Goal: Book appointment/travel/reservation

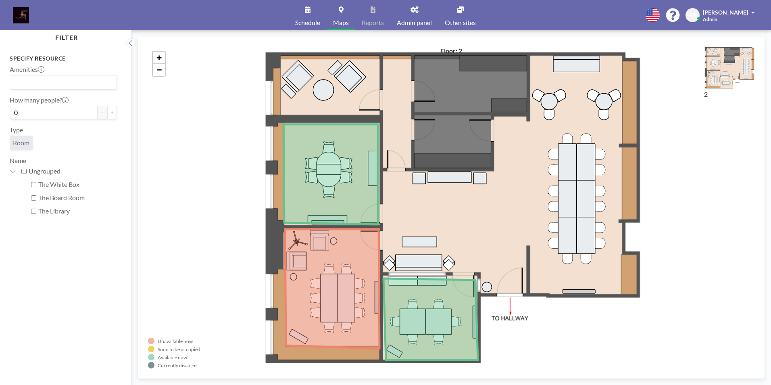
click at [307, 18] on link "Schedule" at bounding box center [308, 15] width 38 height 30
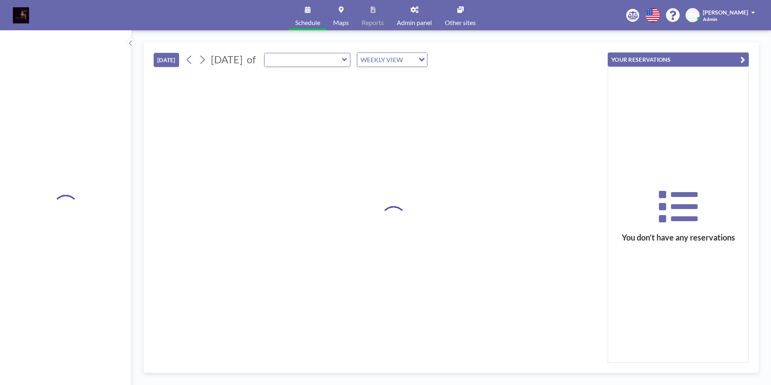
type input "The White Box"
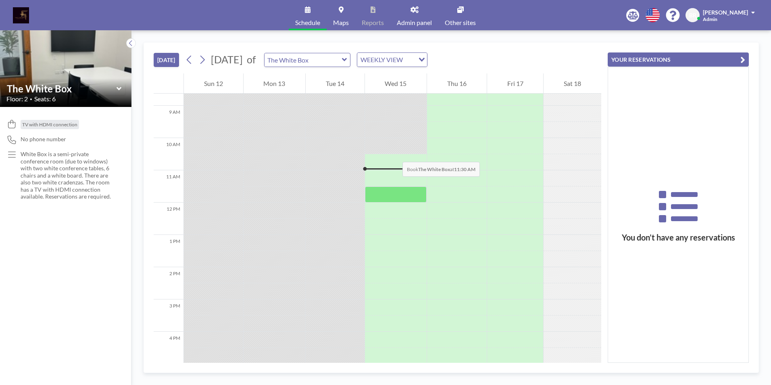
scroll to position [323, 0]
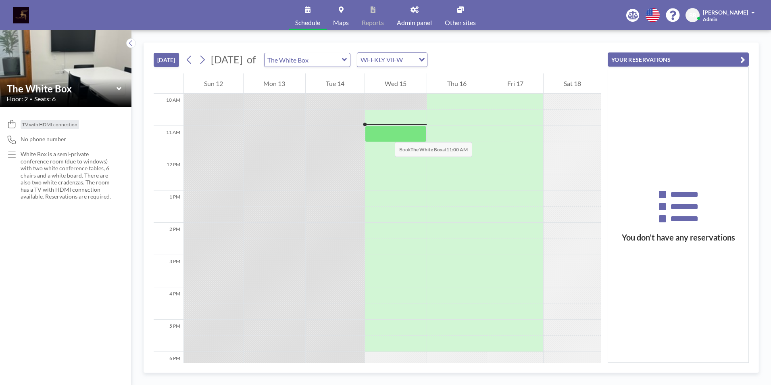
click at [387, 134] on div at bounding box center [396, 134] width 62 height 16
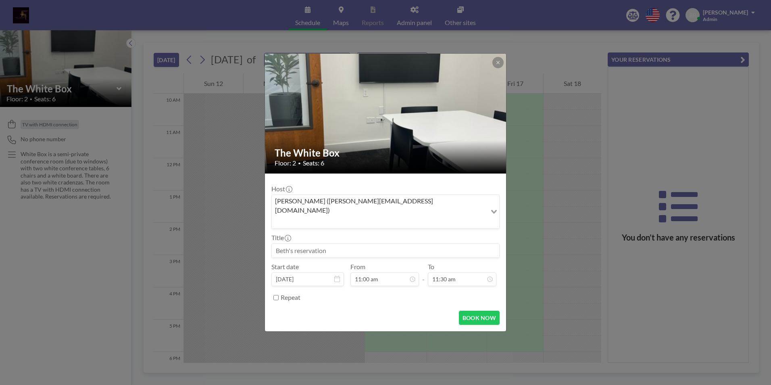
click at [293, 244] on input at bounding box center [385, 251] width 227 height 14
type input "Asia Foundation"
click at [431, 234] on div "07:00 pm" at bounding box center [453, 241] width 94 height 15
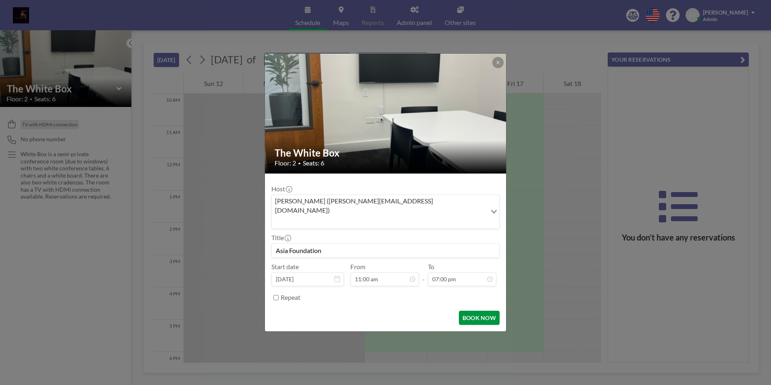
click at [475, 311] on button "BOOK NOW" at bounding box center [479, 318] width 41 height 14
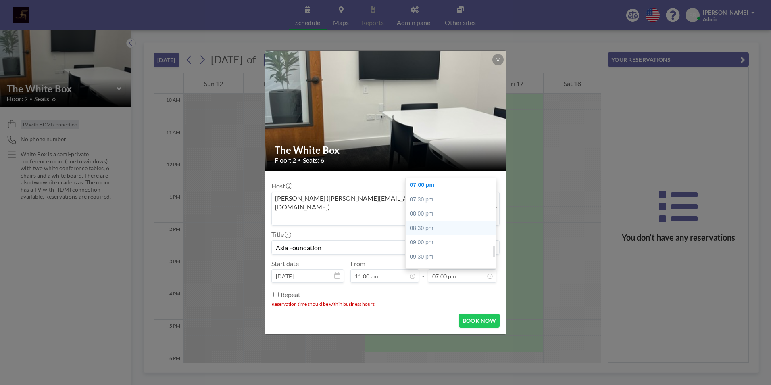
scroll to position [465, 0]
click at [432, 231] on div "06:00 pm" at bounding box center [453, 237] width 94 height 15
type input "06:00 pm"
click at [468, 313] on button "BOOK NOW" at bounding box center [479, 320] width 41 height 14
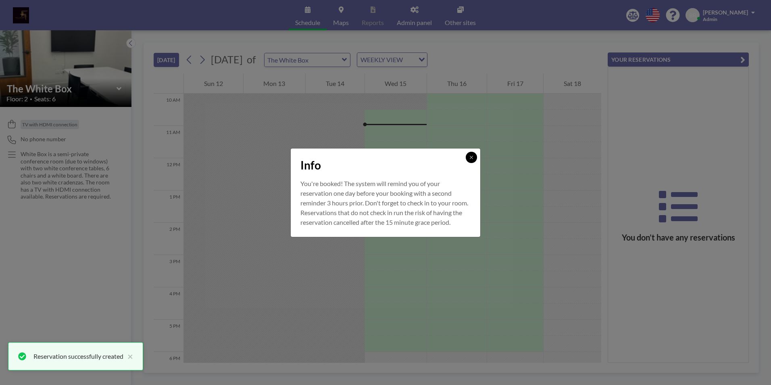
click at [471, 156] on icon at bounding box center [471, 157] width 3 height 3
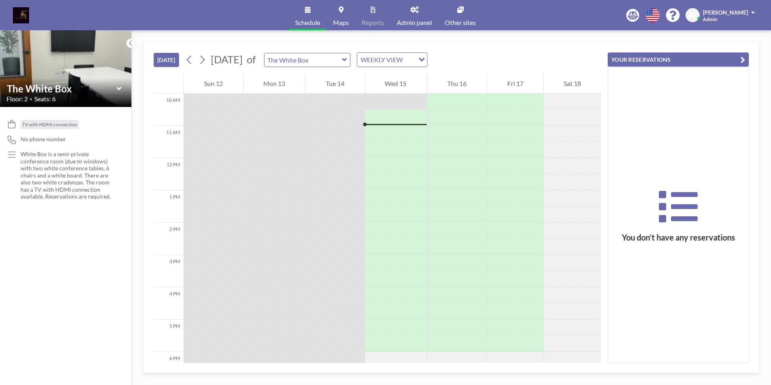
click at [118, 89] on icon at bounding box center [118, 88] width 5 height 3
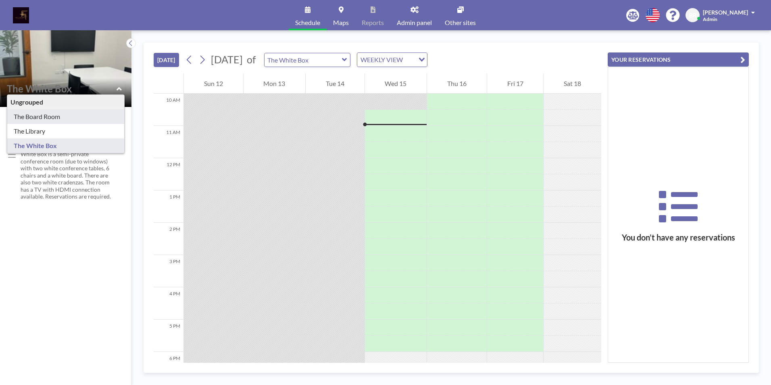
type input "The Board Room"
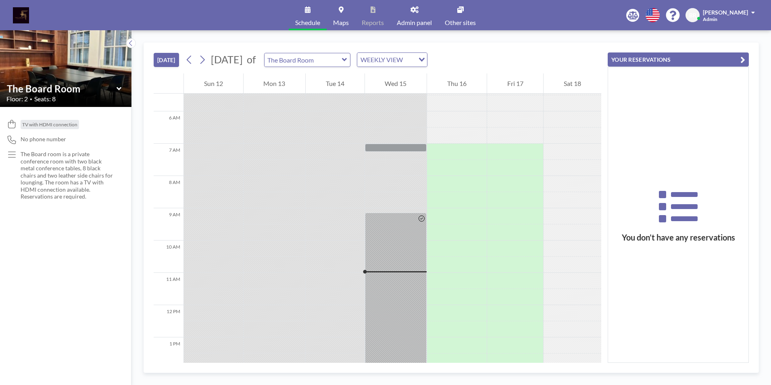
scroll to position [161, 0]
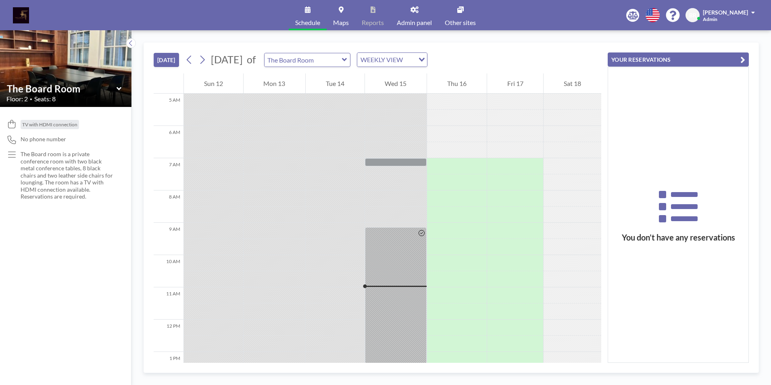
click at [347, 62] on icon at bounding box center [344, 60] width 5 height 8
type input "The Library"
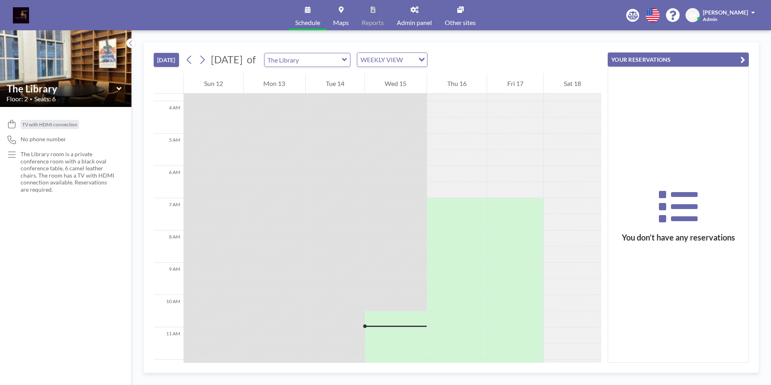
scroll to position [202, 0]
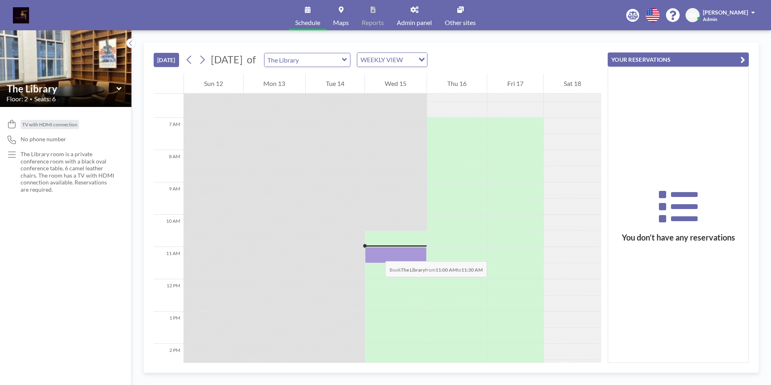
click at [377, 253] on div at bounding box center [396, 255] width 62 height 16
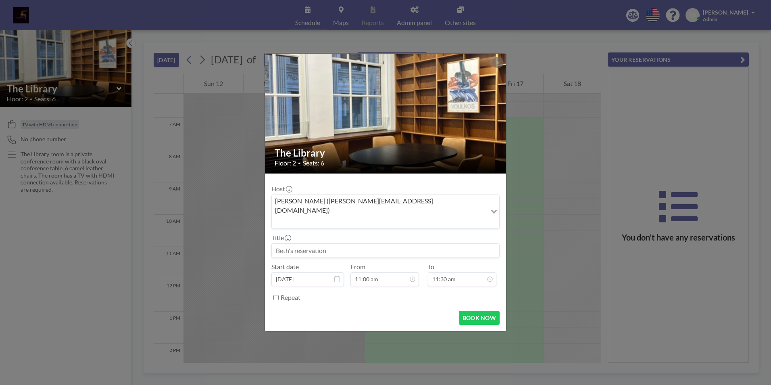
click at [326, 244] on input at bounding box center [385, 251] width 227 height 14
drag, startPoint x: 332, startPoint y: 241, endPoint x: 263, endPoint y: 238, distance: 69.0
click at [263, 238] on div "The Library Floor: 2 • Seats: 6 Host Beth Rankin (beth@mxpsf.com) Loading... Ti…" at bounding box center [385, 192] width 771 height 385
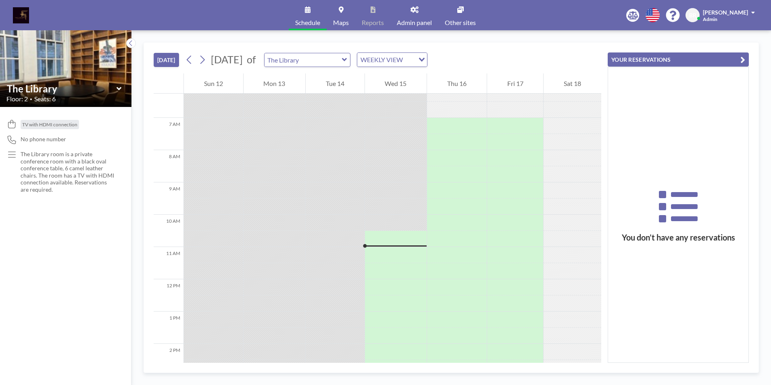
click at [370, 236] on div at bounding box center [396, 239] width 62 height 16
click at [378, 255] on div at bounding box center [396, 255] width 62 height 16
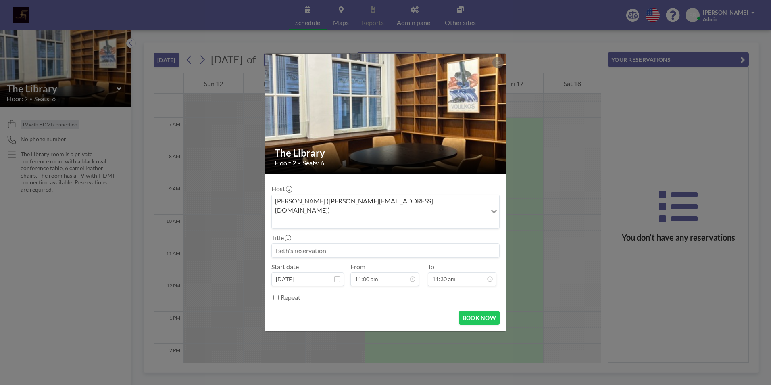
click at [284, 244] on input at bounding box center [385, 251] width 227 height 14
type input "Asia Foundation"
click at [462, 272] on input "11:30 am" at bounding box center [462, 279] width 69 height 14
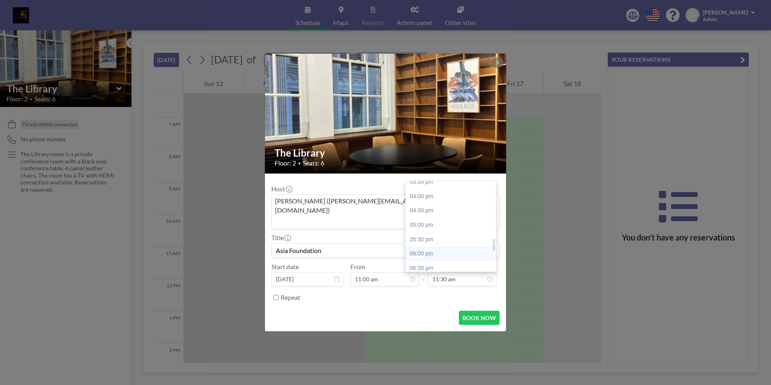
click at [430, 246] on div "06:00 pm" at bounding box center [453, 253] width 94 height 15
type input "06:00 pm"
click at [474, 311] on button "BOOK NOW" at bounding box center [479, 318] width 41 height 14
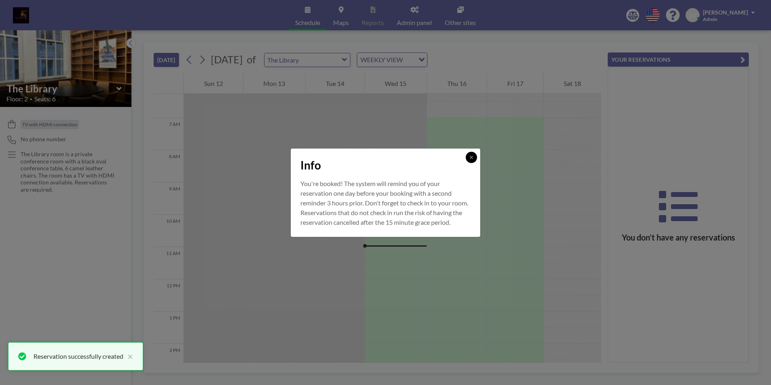
click at [472, 155] on icon at bounding box center [471, 157] width 5 height 5
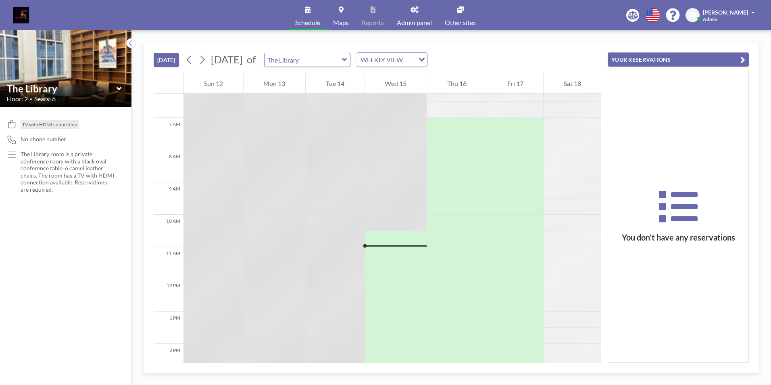
click at [159, 58] on button "[DATE]" at bounding box center [166, 60] width 25 height 14
click at [344, 12] on link "Maps" at bounding box center [341, 15] width 29 height 30
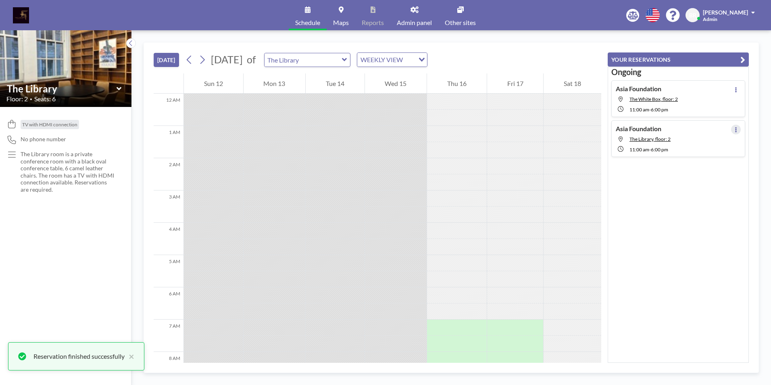
click at [734, 130] on button at bounding box center [736, 130] width 10 height 10
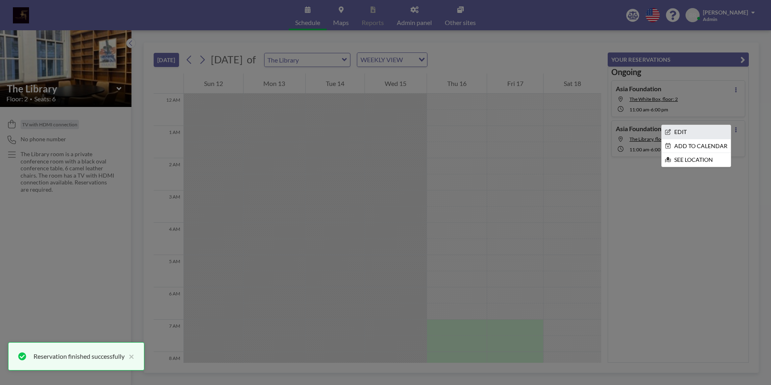
click at [698, 131] on li "EDIT" at bounding box center [696, 132] width 69 height 14
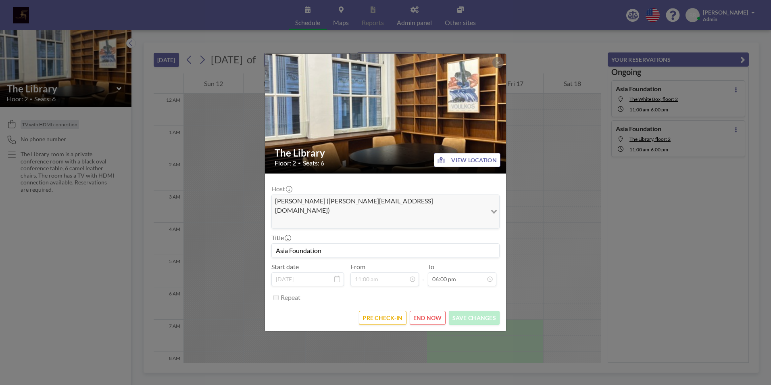
click at [429, 311] on button "END NOW" at bounding box center [428, 318] width 36 height 14
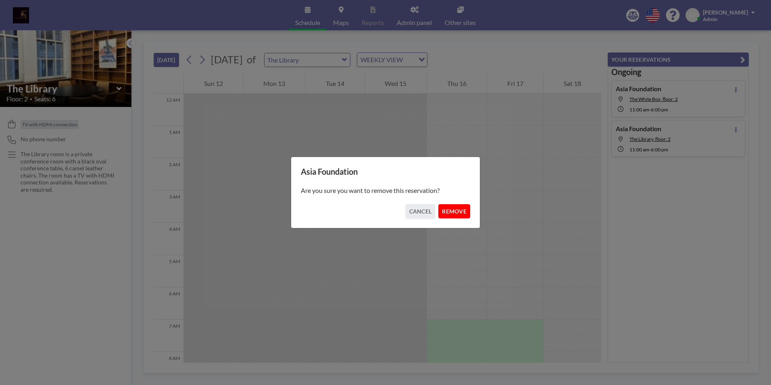
click at [457, 213] on button "REMOVE" at bounding box center [454, 211] width 32 height 14
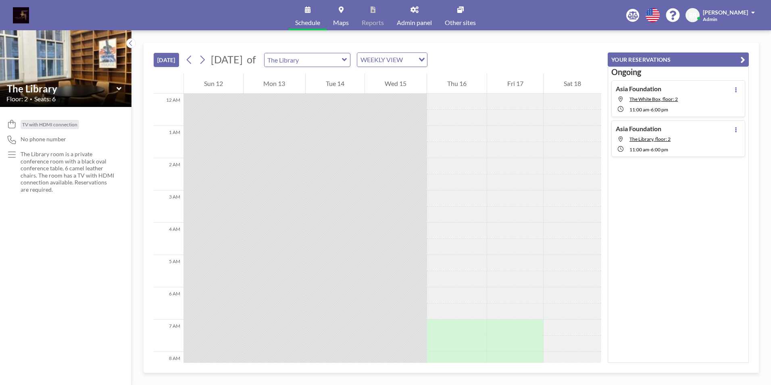
click at [119, 90] on icon at bounding box center [118, 88] width 5 height 3
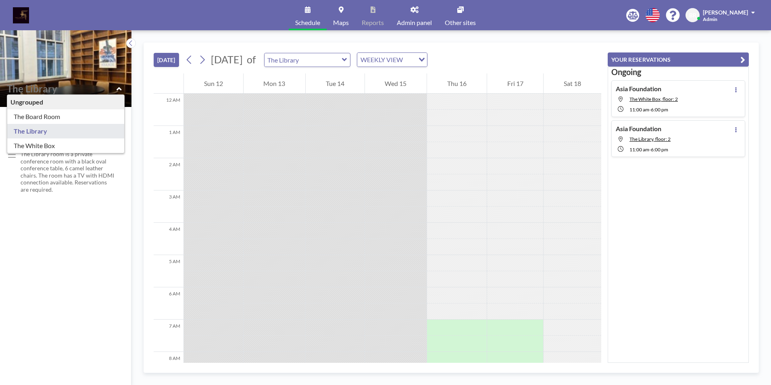
click at [166, 63] on button "[DATE]" at bounding box center [166, 60] width 25 height 14
click at [167, 59] on button "[DATE]" at bounding box center [166, 60] width 25 height 14
click at [343, 13] on link "Maps" at bounding box center [341, 15] width 29 height 30
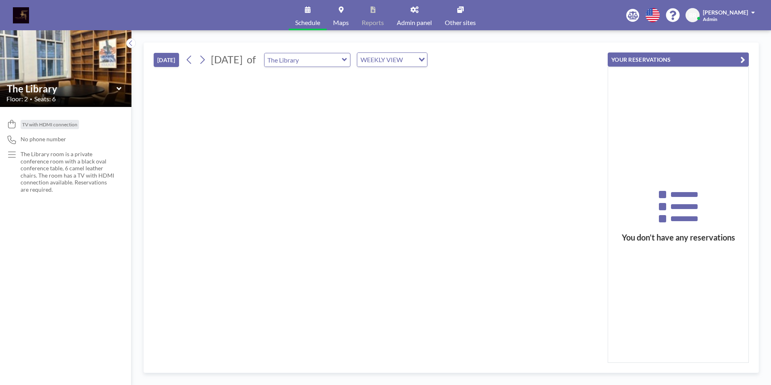
click at [339, 11] on icon at bounding box center [341, 9] width 5 height 6
click at [129, 42] on icon at bounding box center [130, 43] width 5 height 8
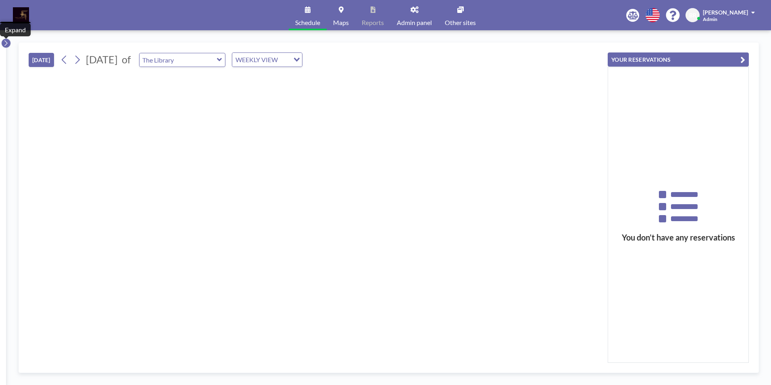
click at [8, 44] on icon at bounding box center [5, 43] width 5 height 8
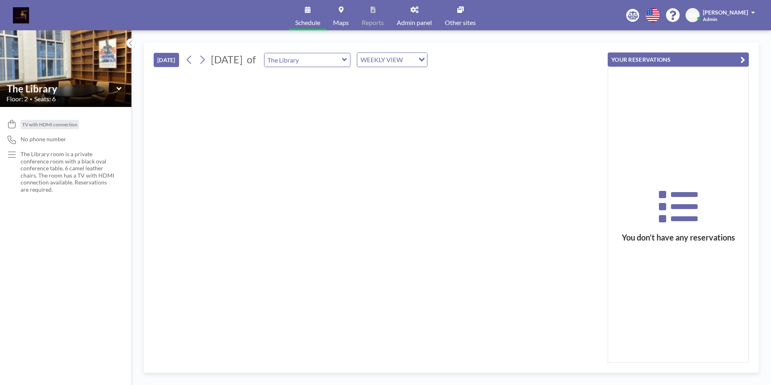
click at [171, 59] on button "[DATE]" at bounding box center [166, 60] width 25 height 14
click at [342, 62] on input "text" at bounding box center [303, 59] width 77 height 13
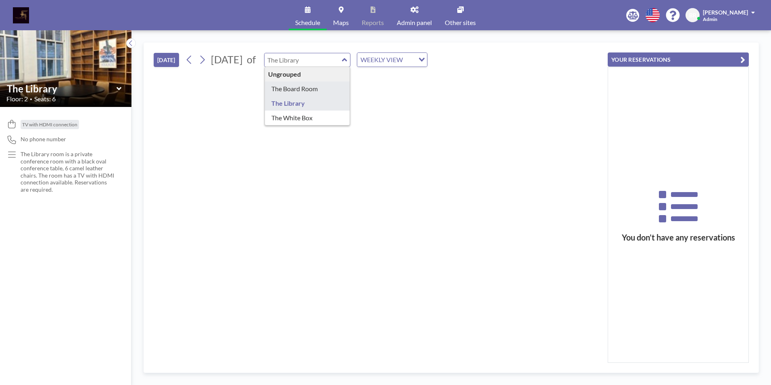
type input "The Board Room"
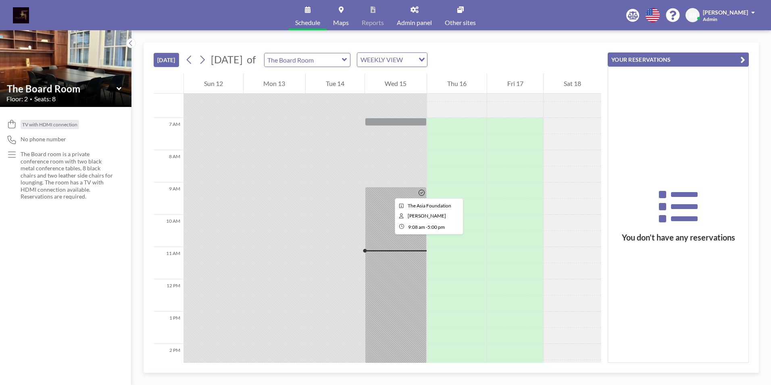
scroll to position [161, 0]
